Goal: Information Seeking & Learning: Learn about a topic

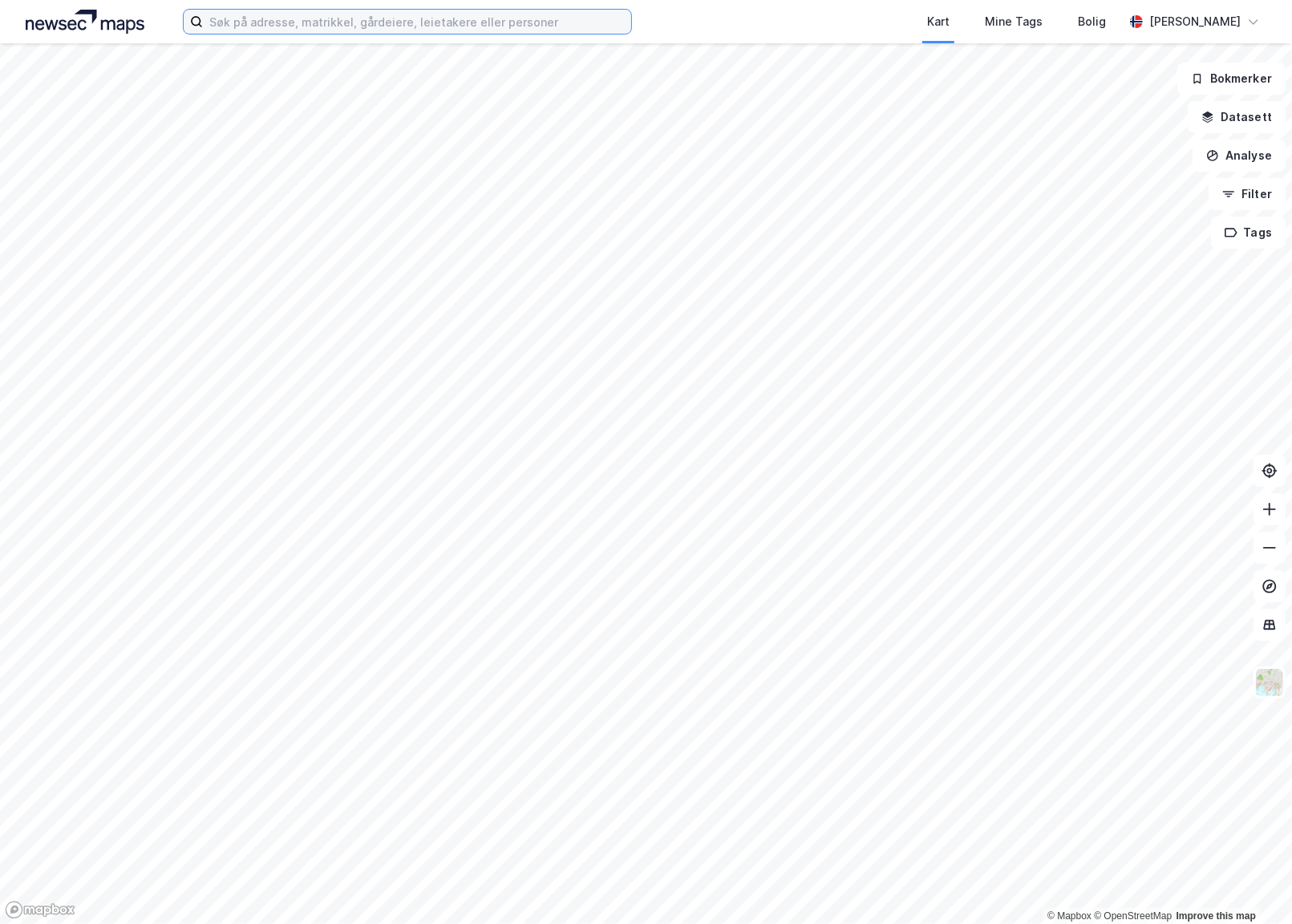
click at [420, 31] on input at bounding box center [417, 22] width 429 height 24
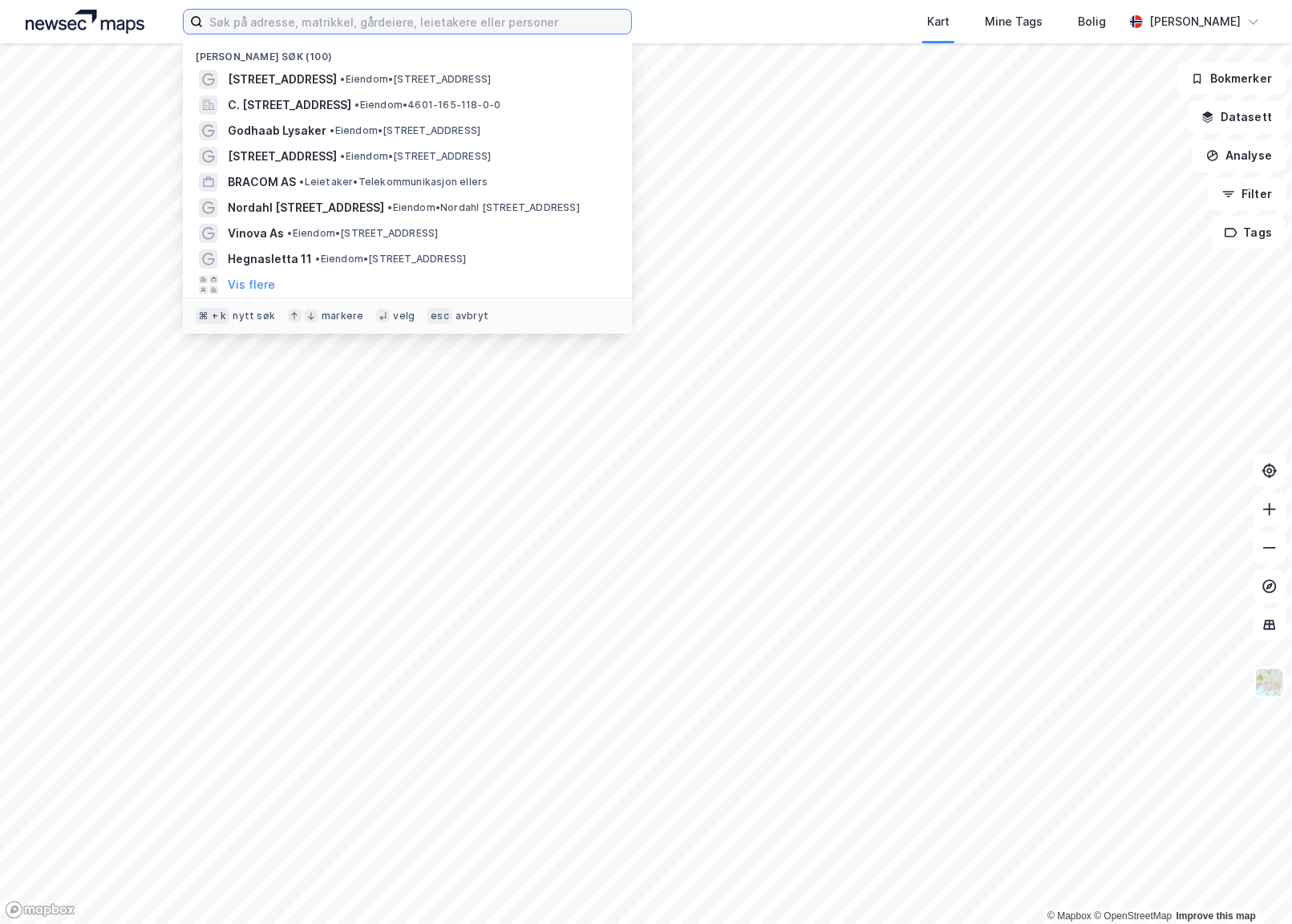
paste input "Eyvind [STREET_ADDRESS]"
click at [332, 18] on input "Eyvind [STREET_ADDRESS]" at bounding box center [407, 22] width 409 height 24
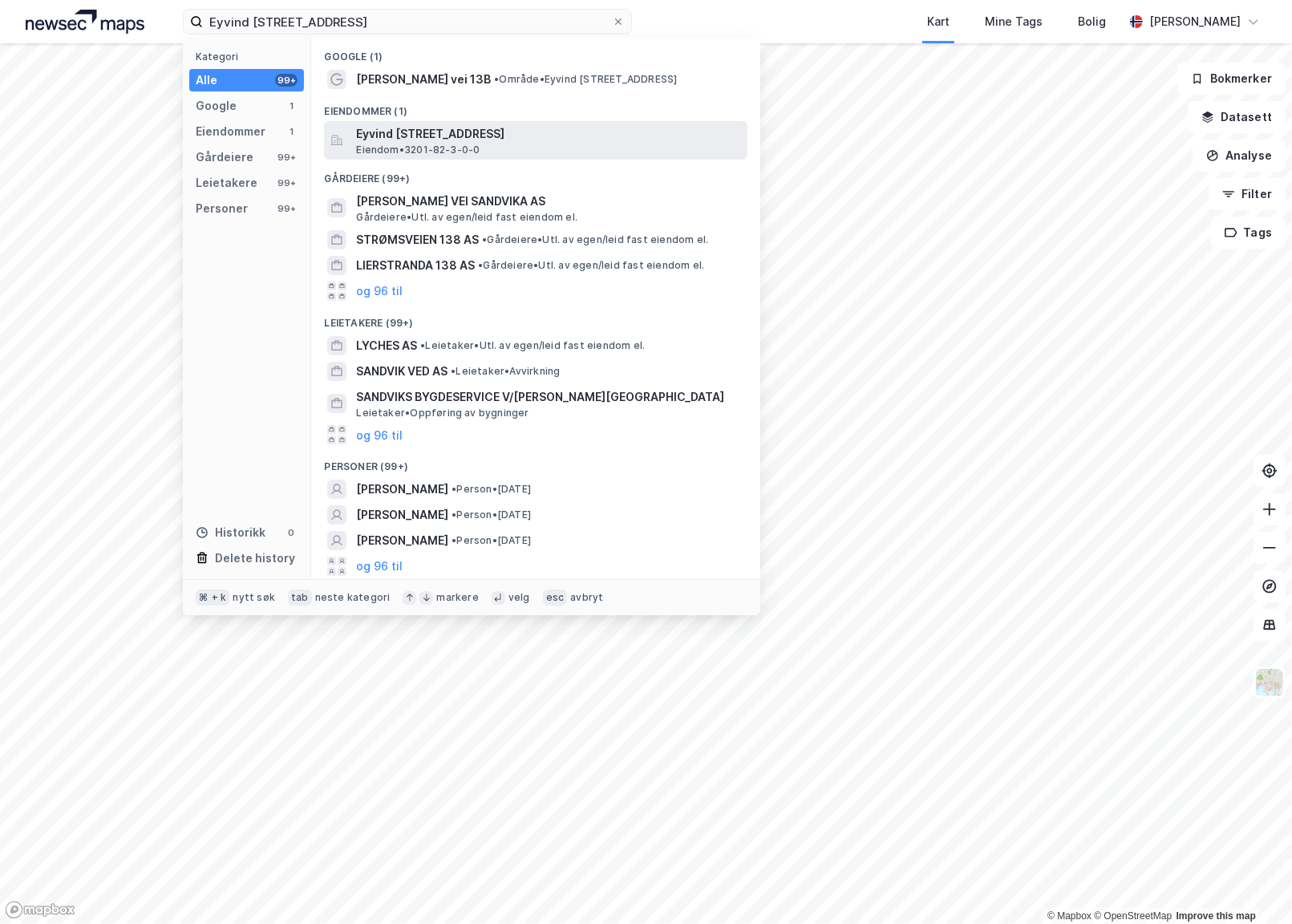
click at [418, 133] on span "Eyvind [STREET_ADDRESS]" at bounding box center [548, 133] width 385 height 19
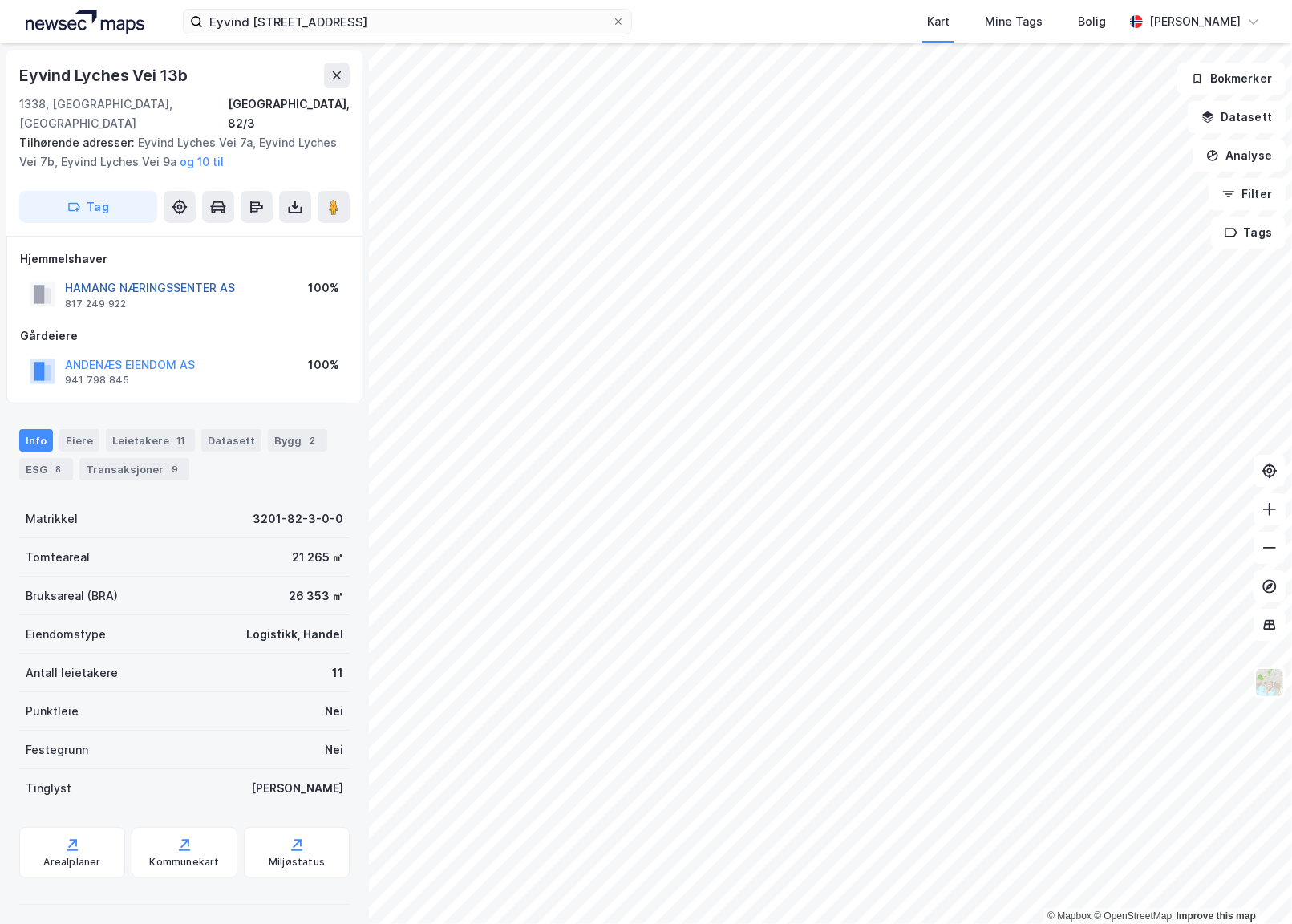
click at [0, 0] on button "HAMANG NÆRINGSSENTER AS" at bounding box center [0, 0] width 0 height 0
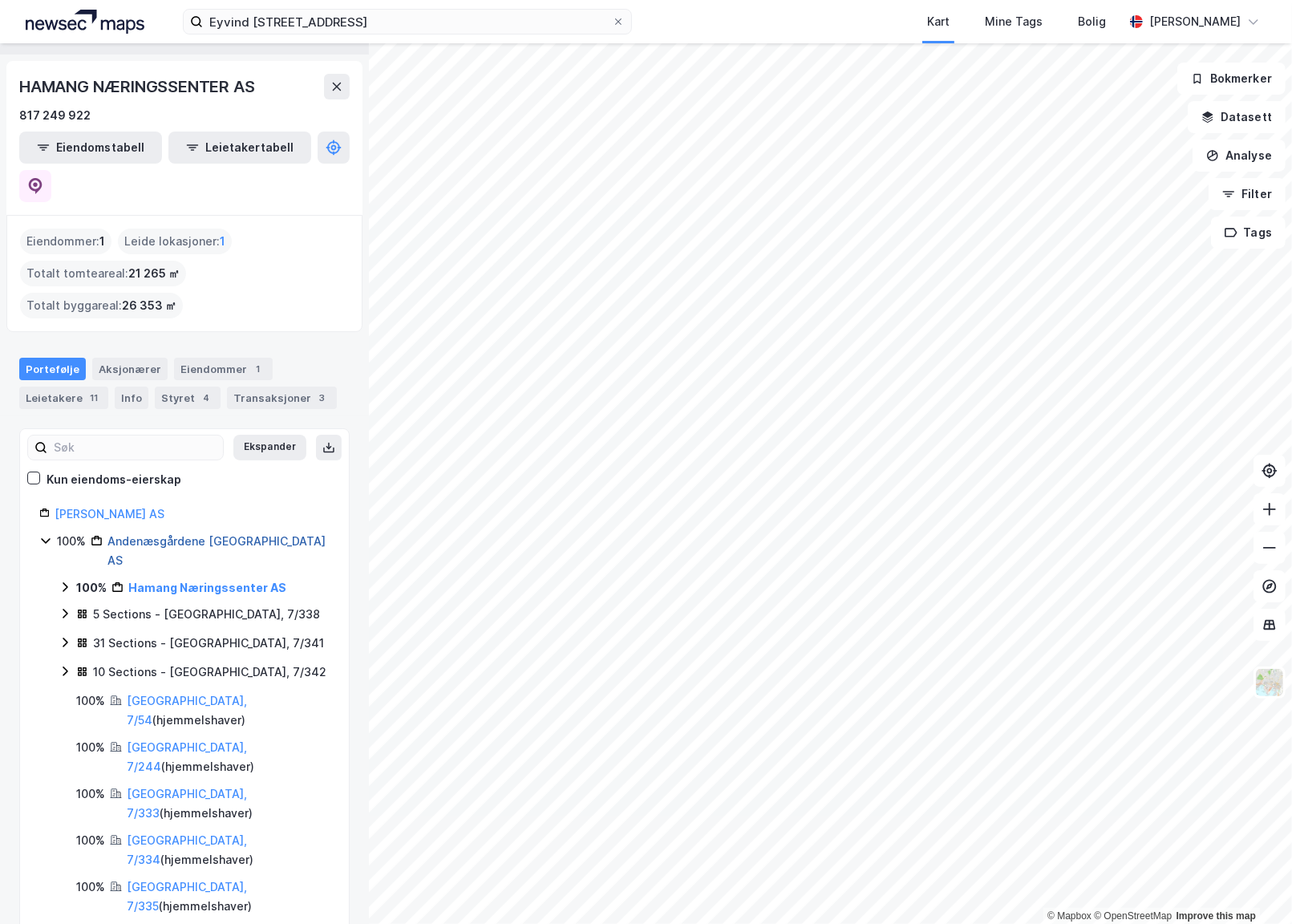
scroll to position [41, 0]
click at [216, 533] on link "Andenæsgårdene [GEOGRAPHIC_DATA] AS" at bounding box center [217, 549] width 218 height 33
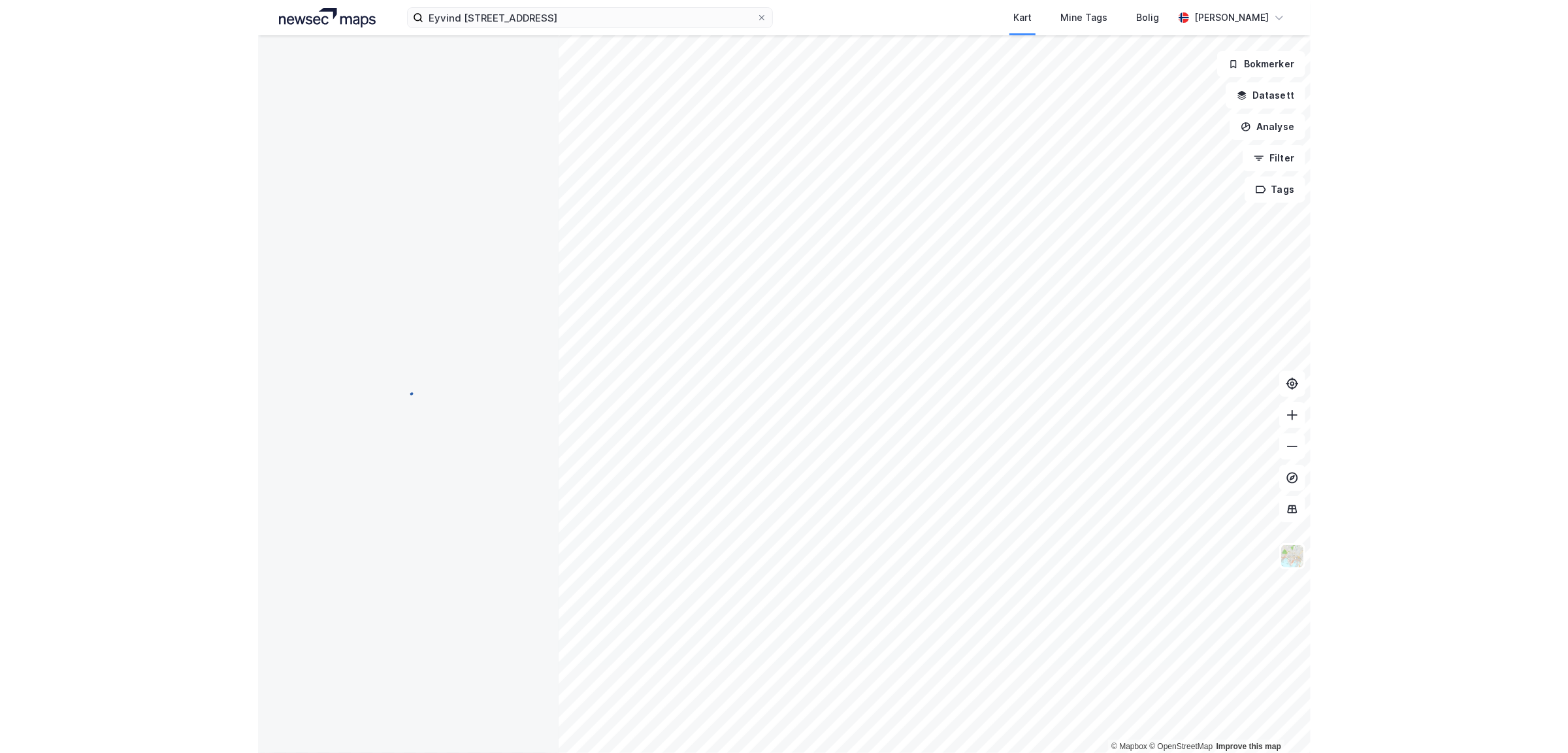
scroll to position [0, 0]
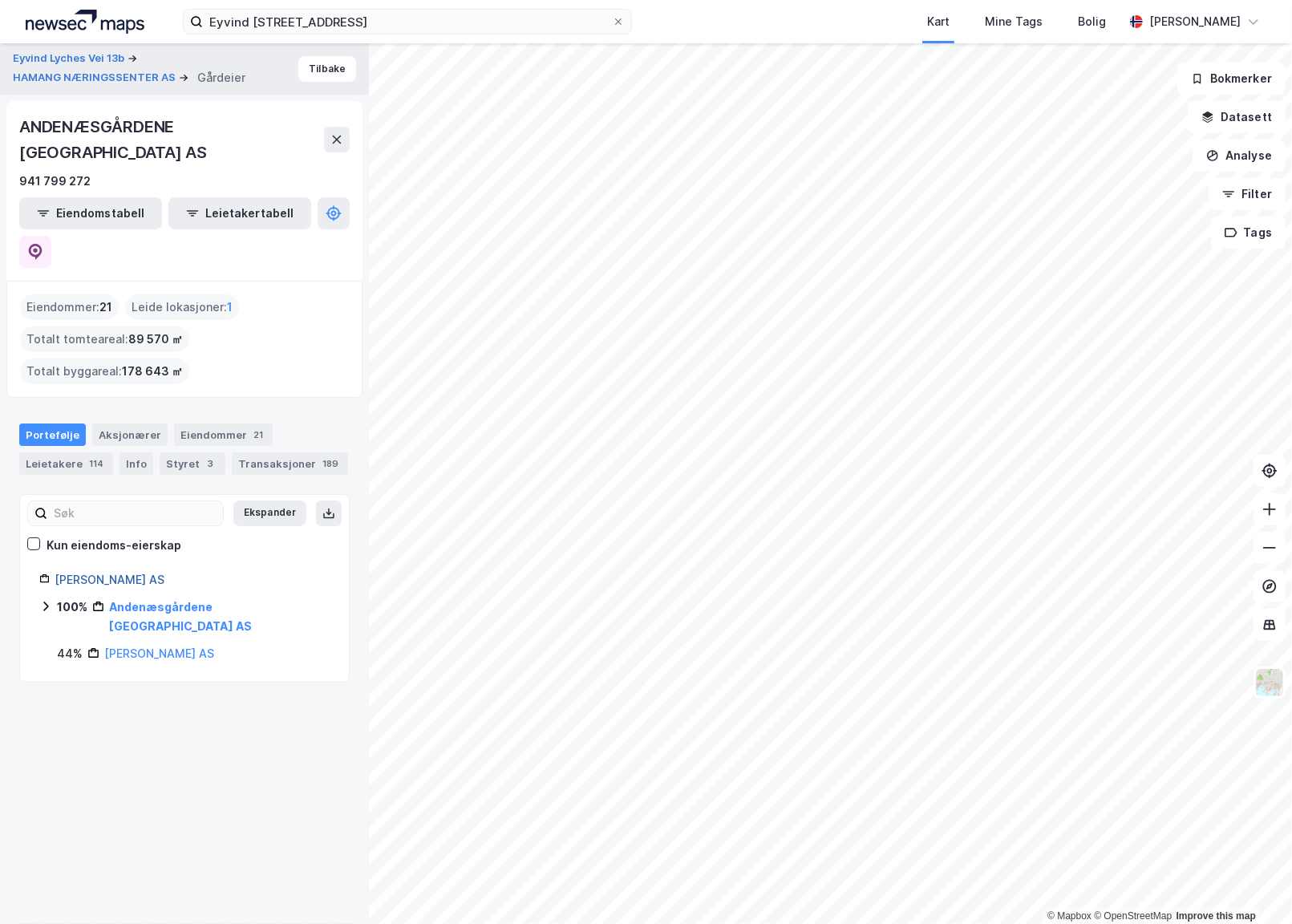
click at [113, 572] on link "[PERSON_NAME] AS" at bounding box center [110, 579] width 110 height 14
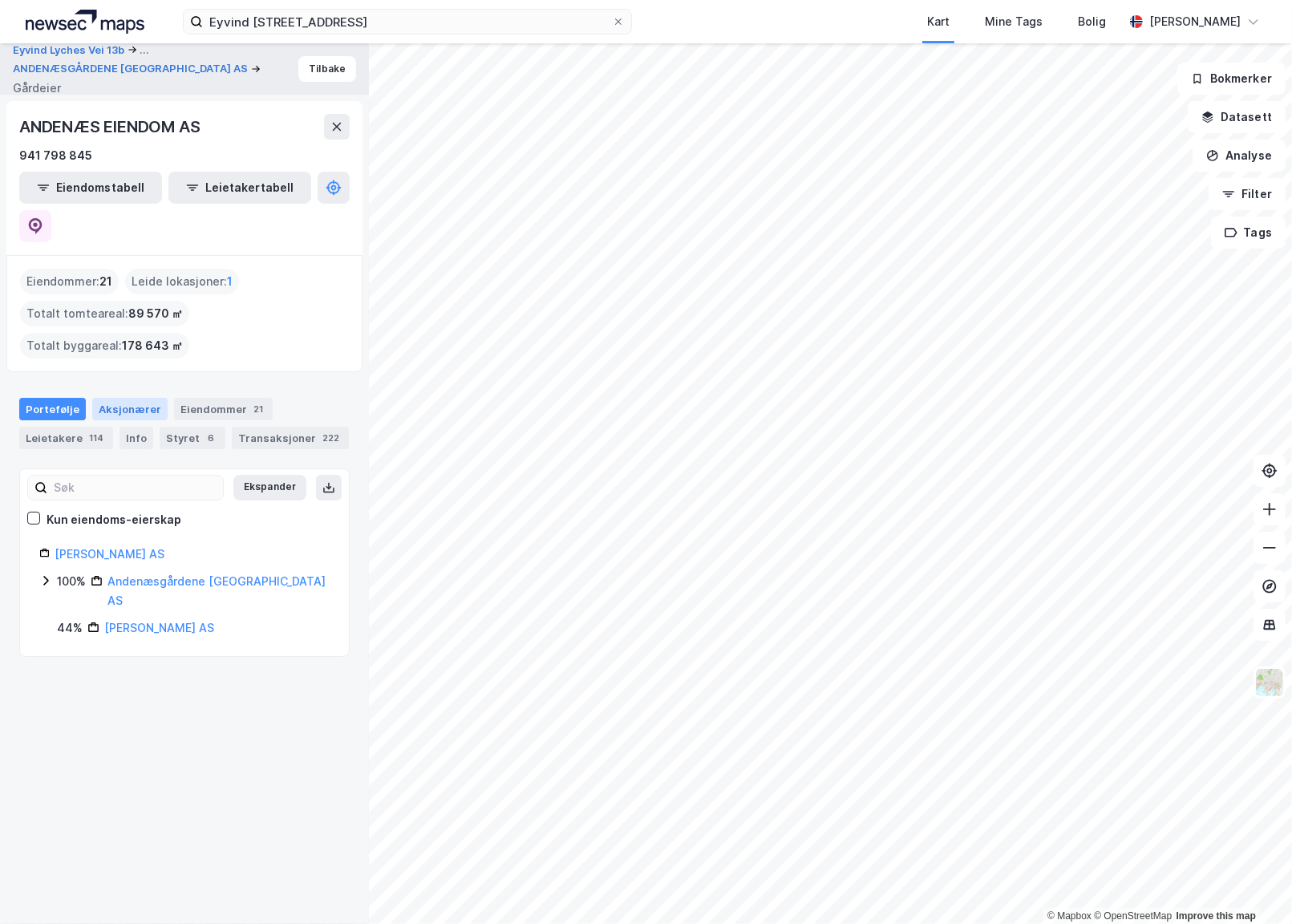
click at [124, 398] on div "Aksjonærer" at bounding box center [129, 409] width 75 height 22
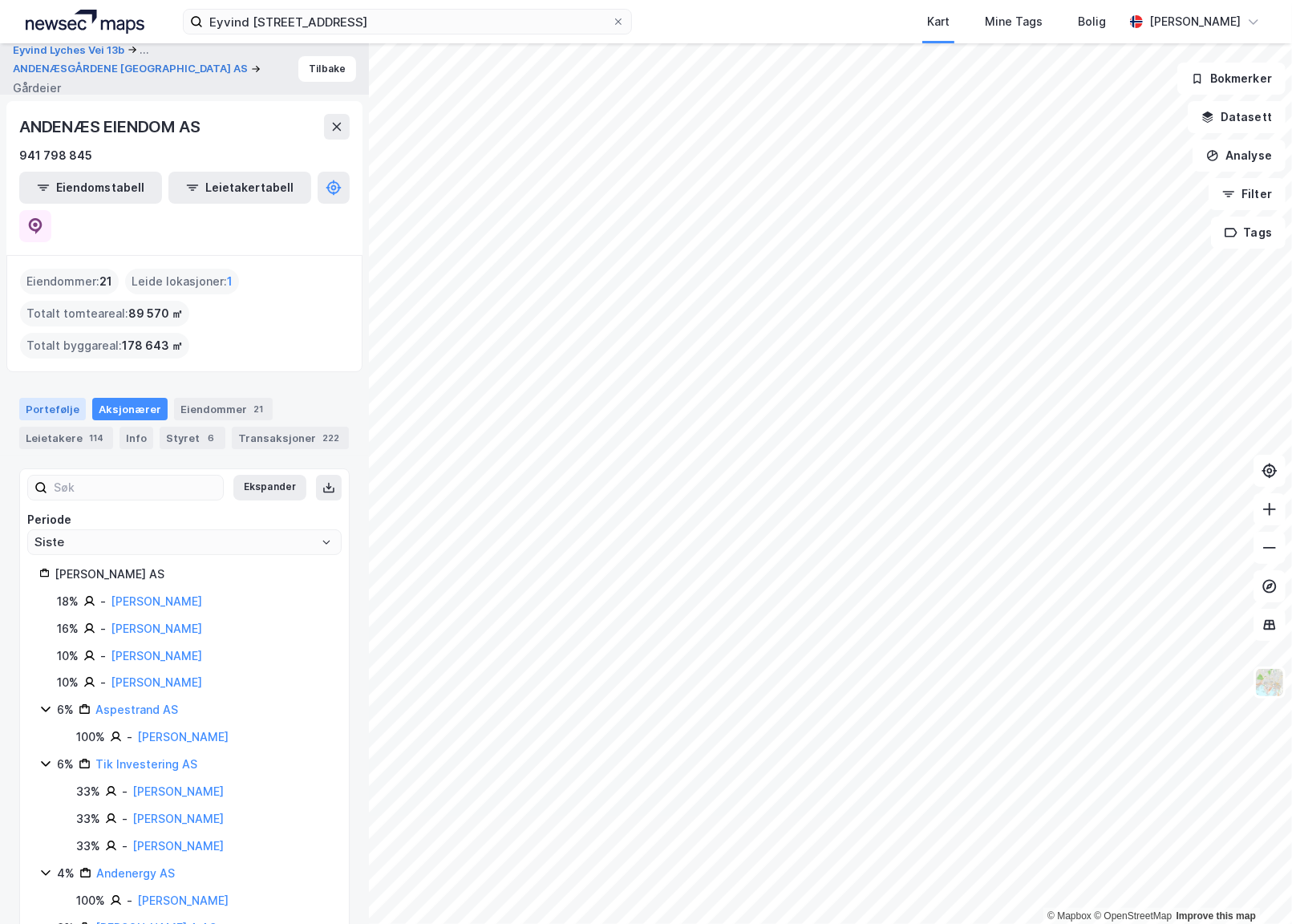
click at [35, 398] on div "Portefølje" at bounding box center [52, 409] width 67 height 22
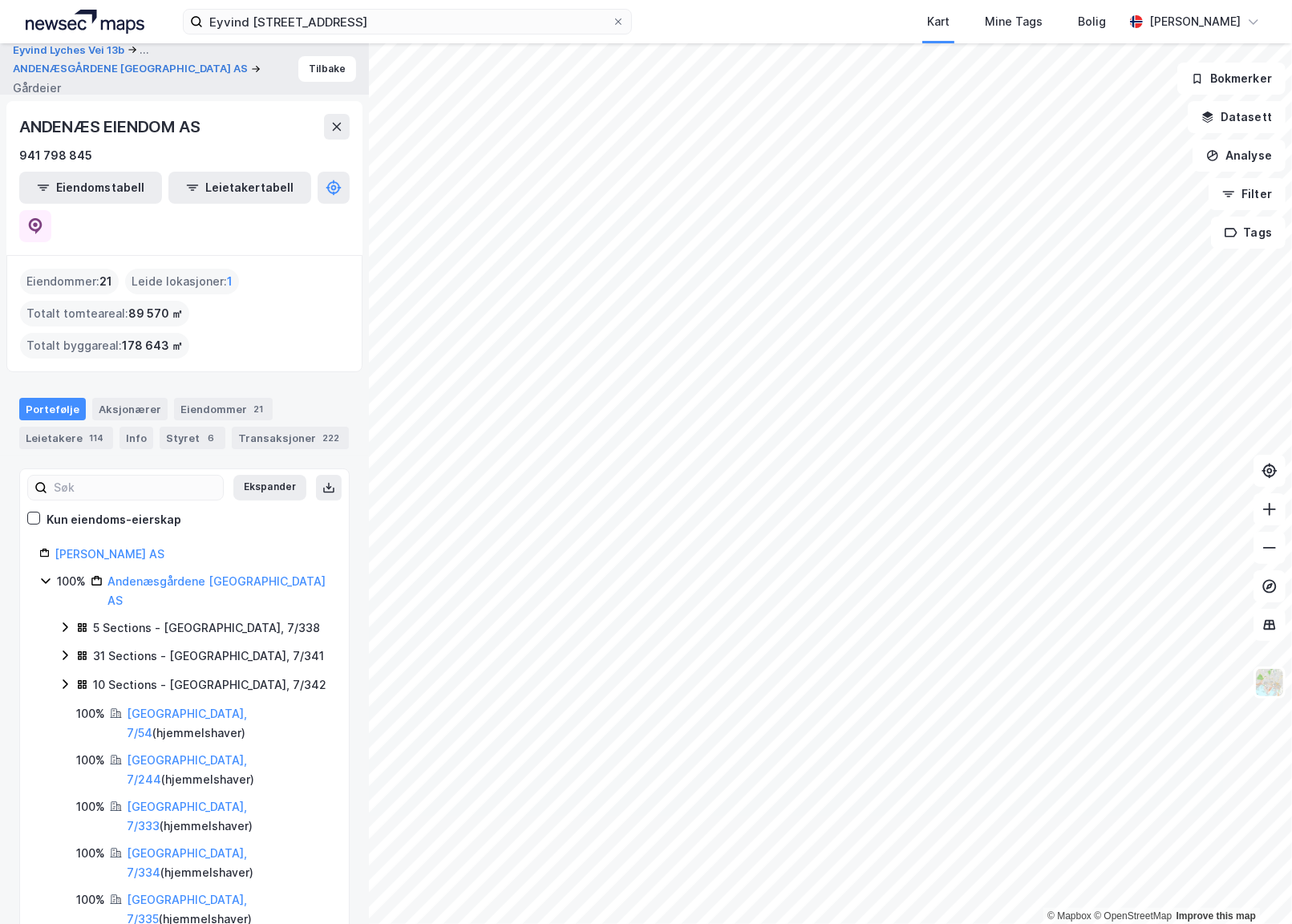
drag, startPoint x: 222, startPoint y: 514, endPoint x: 56, endPoint y: 505, distance: 166.2
click at [56, 544] on div "[PERSON_NAME] AS" at bounding box center [192, 553] width 275 height 19
copy link "[PERSON_NAME] AS"
click at [542, 18] on input "Eyvind [STREET_ADDRESS]" at bounding box center [407, 22] width 409 height 24
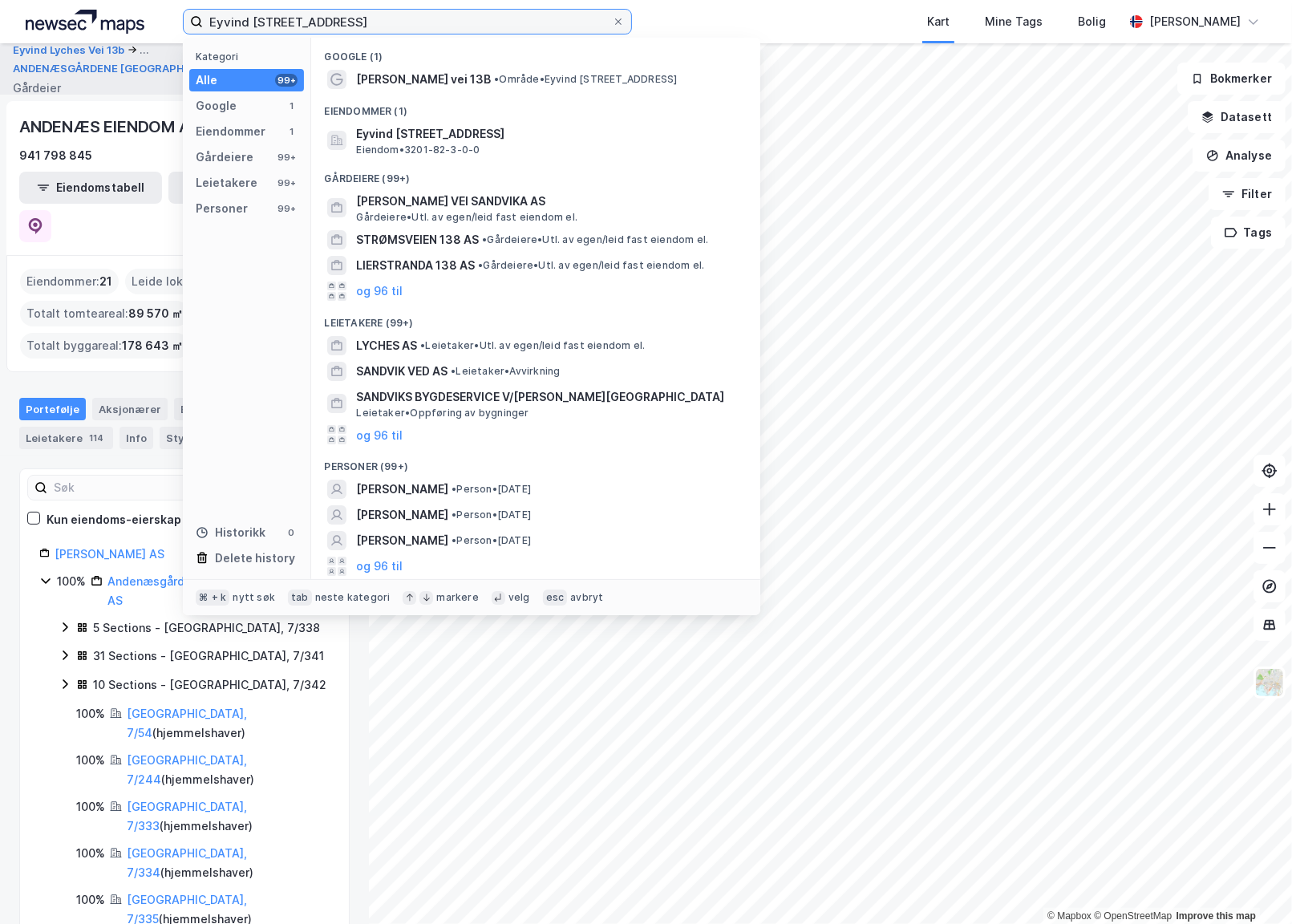
click at [542, 18] on input "Eyvind [STREET_ADDRESS]" at bounding box center [407, 22] width 409 height 24
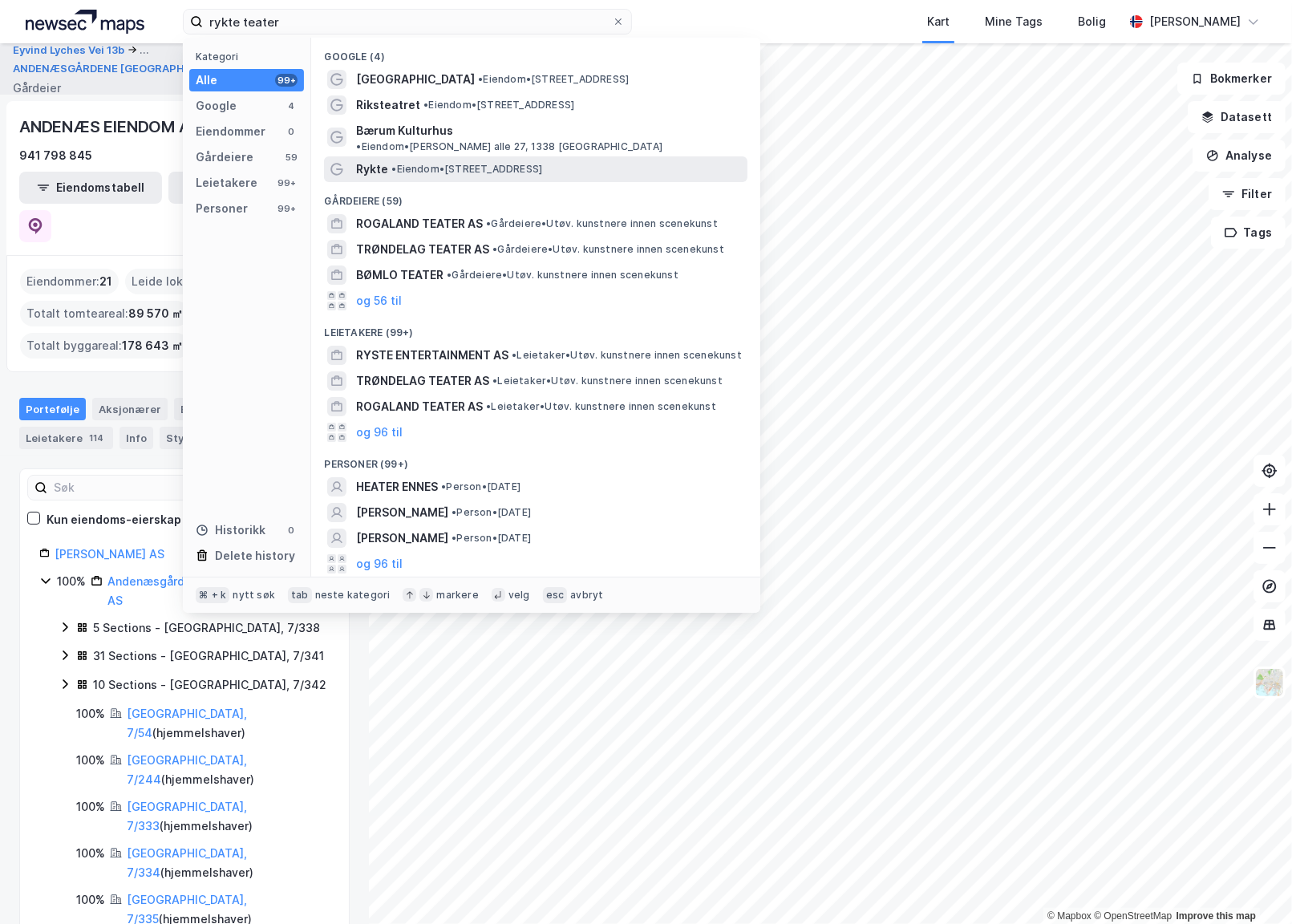
click at [502, 163] on span "• Eiendom • [STREET_ADDRESS]" at bounding box center [467, 169] width 151 height 13
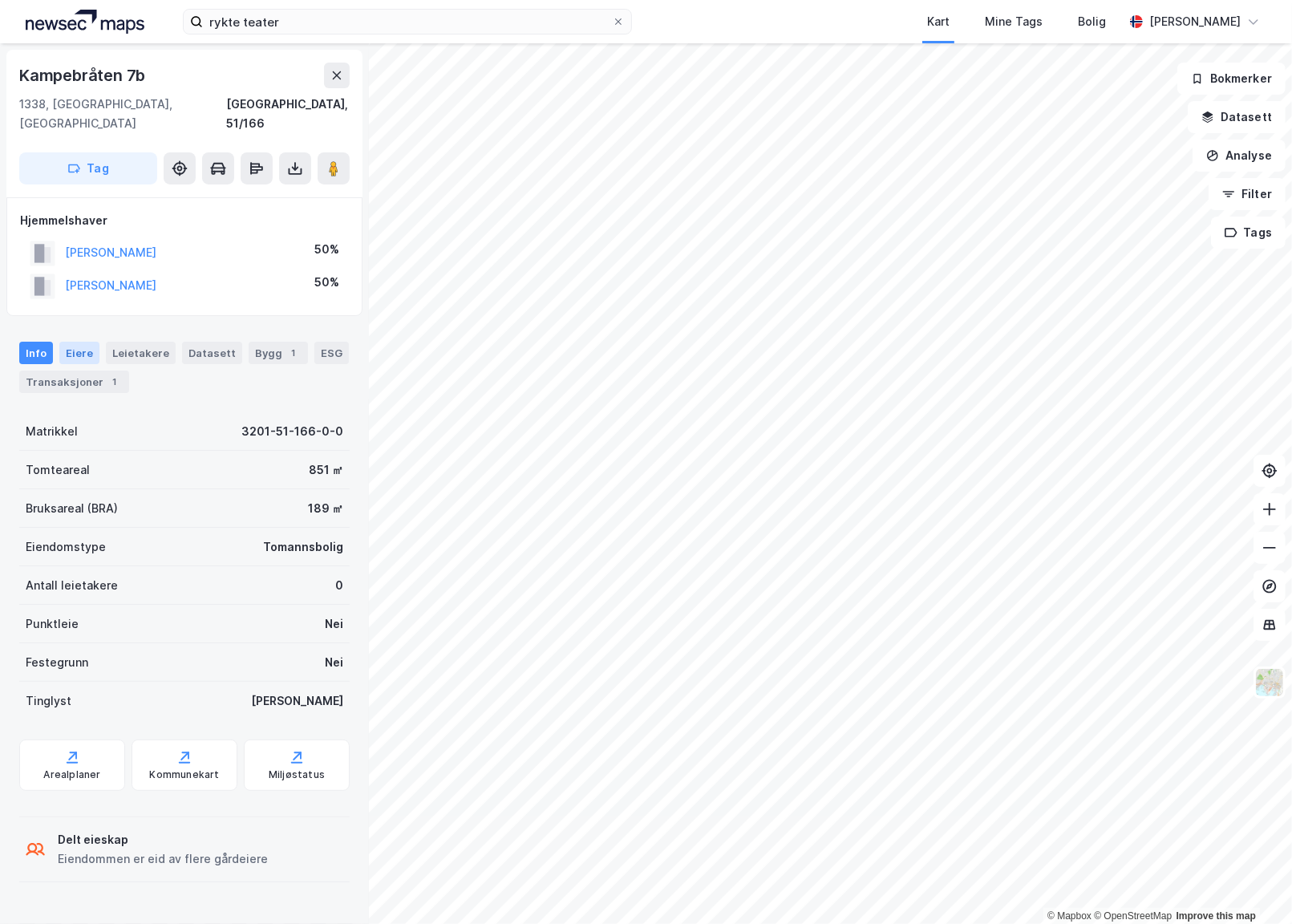
click at [61, 342] on div "Eiere" at bounding box center [79, 353] width 40 height 22
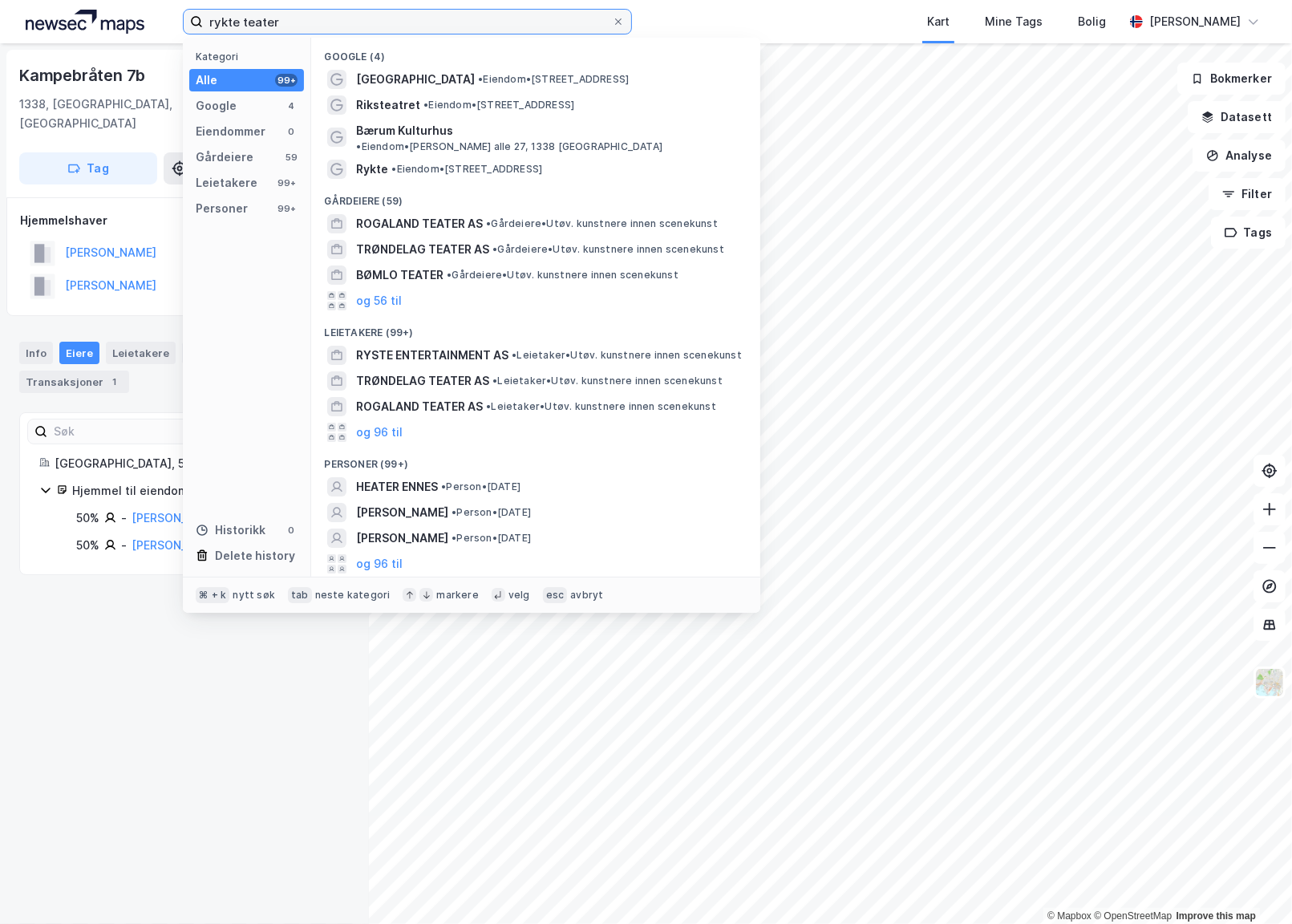
click at [302, 14] on input "rykte teater" at bounding box center [407, 22] width 409 height 24
click at [325, 19] on input "rykte teater" at bounding box center [407, 22] width 409 height 24
paste input "Rådmann Halmrasts vei 2"
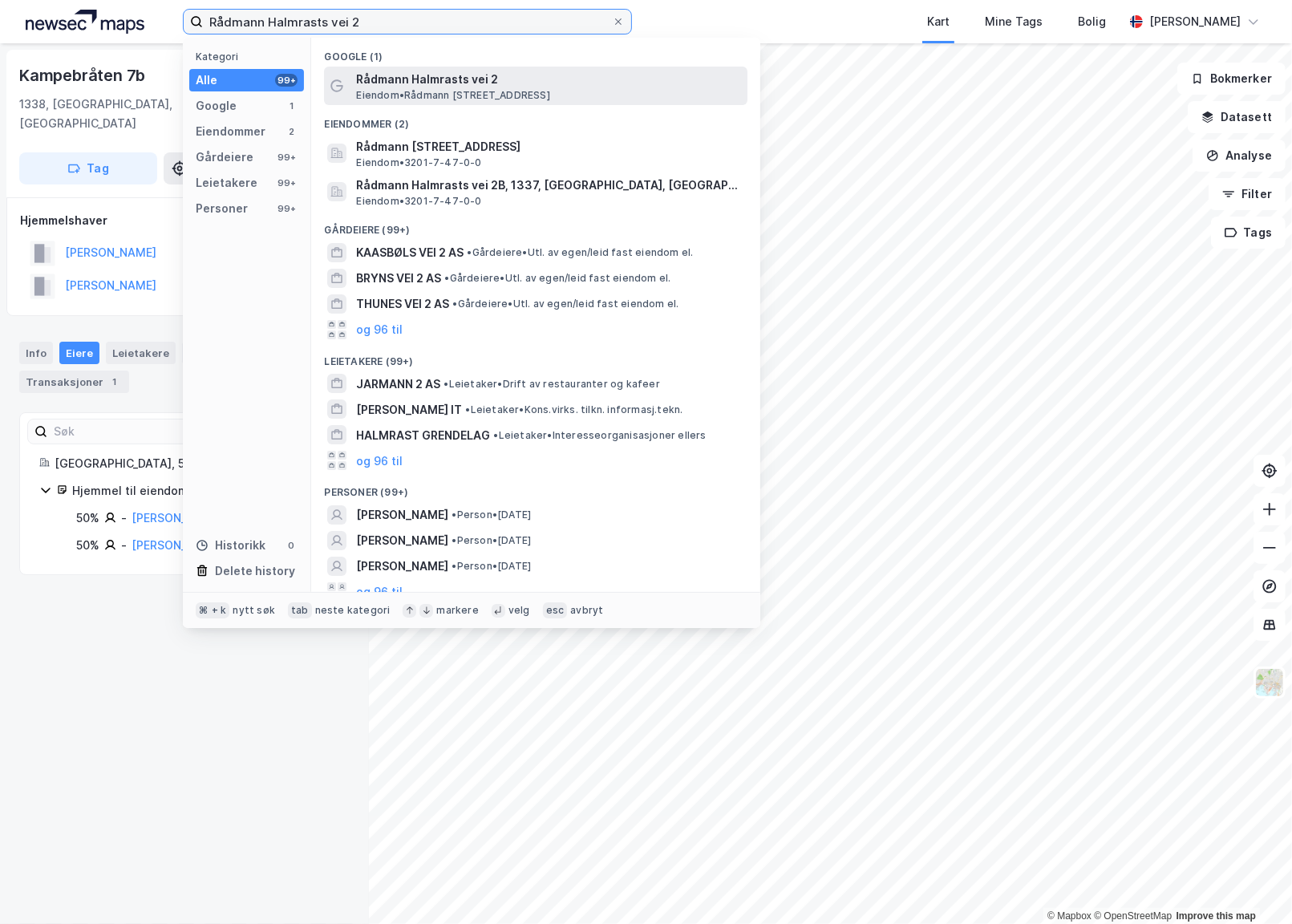
type input "Rådmann Halmrasts vei 2"
click at [408, 90] on span "[PERSON_NAME] [STREET_ADDRESS]" at bounding box center [452, 95] width 193 height 13
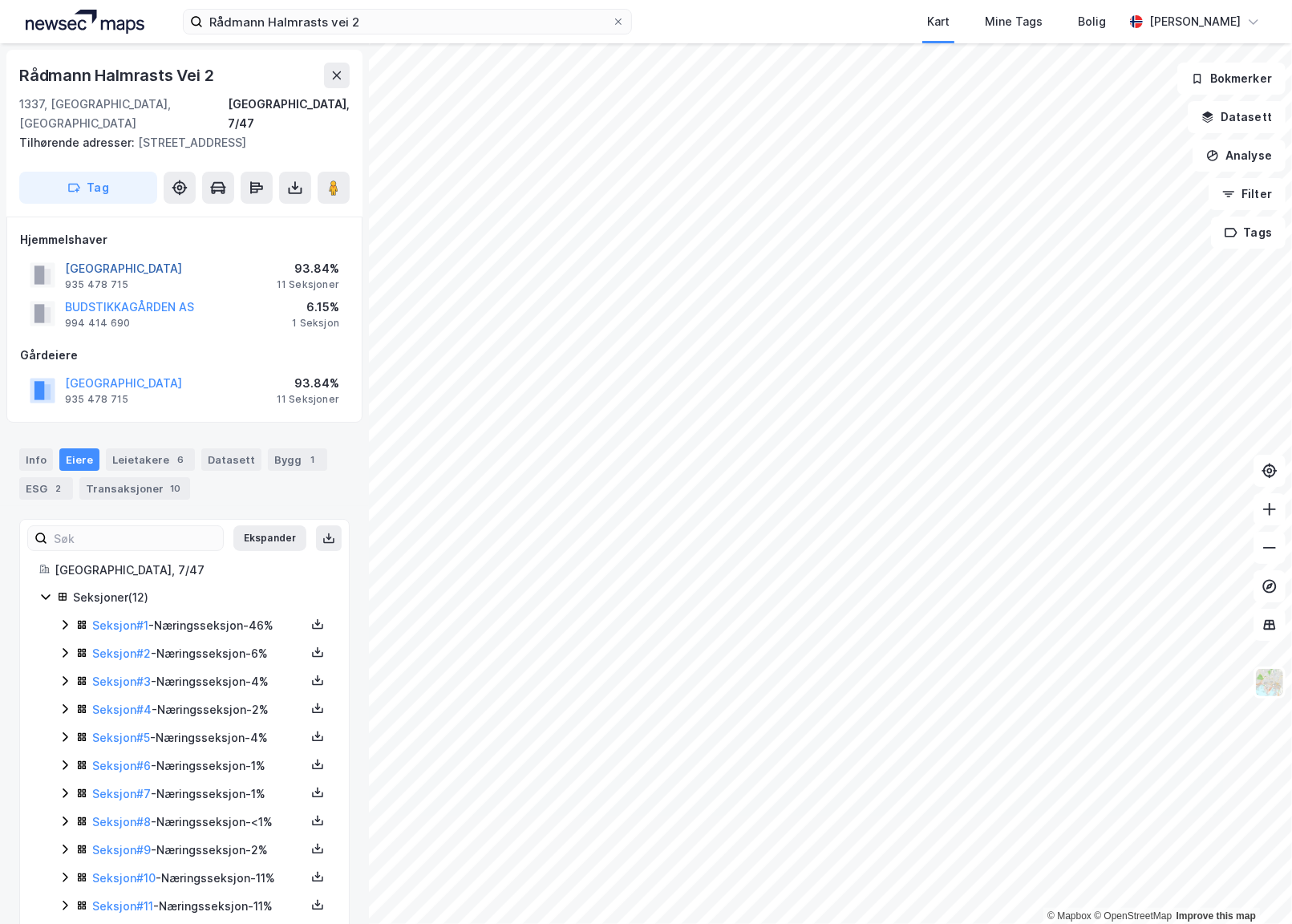
click at [0, 0] on button "[GEOGRAPHIC_DATA]" at bounding box center [0, 0] width 0 height 0
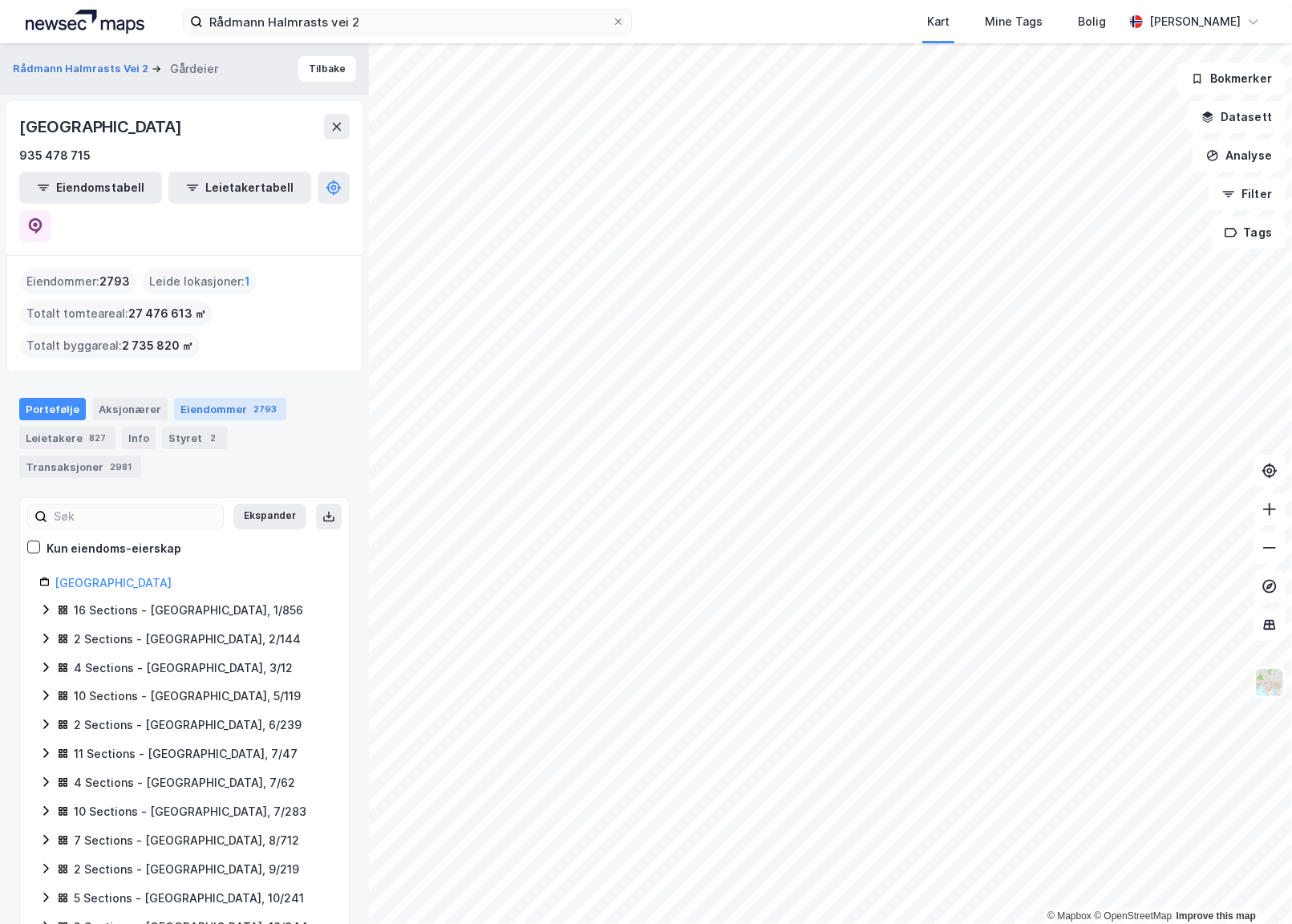
click at [195, 398] on div "Eiendommer 2793" at bounding box center [230, 409] width 112 height 22
